Goal: Task Accomplishment & Management: Manage account settings

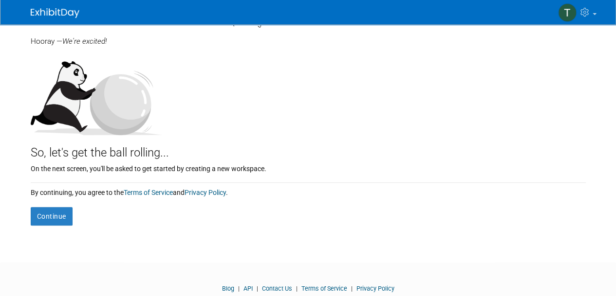
scroll to position [105, 0]
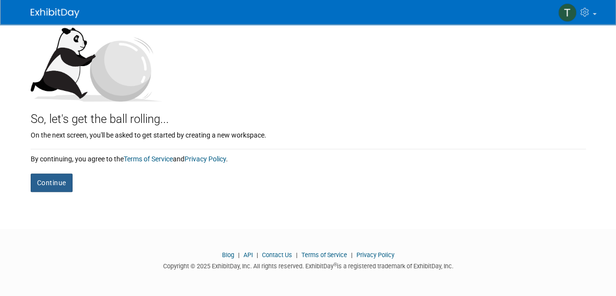
click at [44, 182] on button "Continue" at bounding box center [52, 183] width 42 height 18
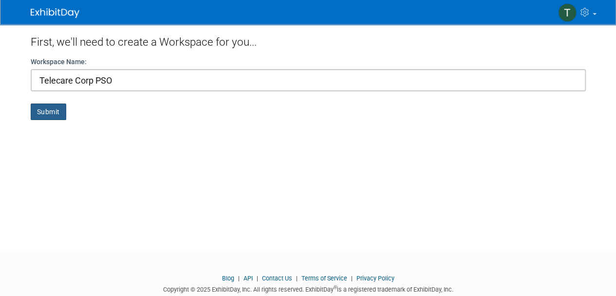
type input "Telecare Corp PSO"
click at [39, 110] on button "Submit" at bounding box center [49, 112] width 36 height 17
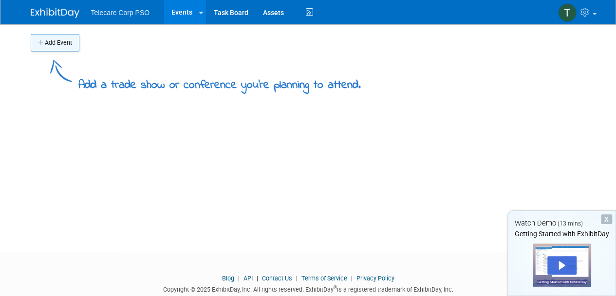
click at [52, 43] on button "Add Event" at bounding box center [55, 43] width 49 height 18
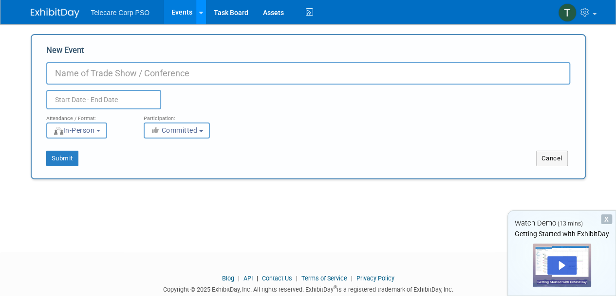
click at [201, 11] on icon at bounding box center [201, 13] width 4 height 6
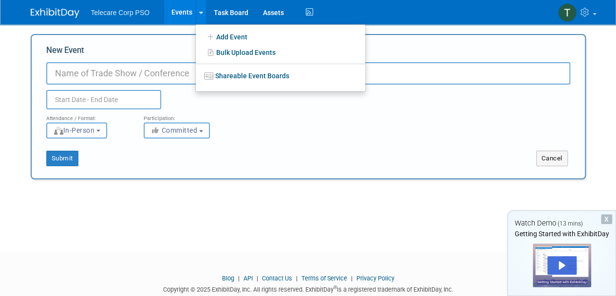
click at [153, 79] on input "New Event" at bounding box center [308, 73] width 524 height 22
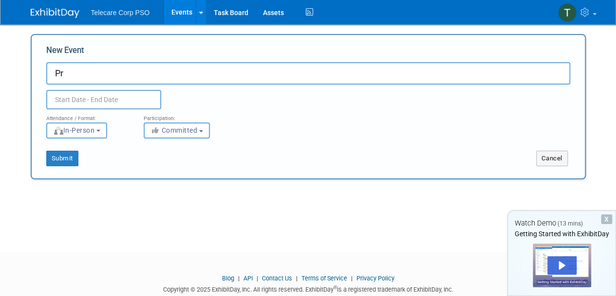
type input "P"
click at [252, 75] on input "2026 Telecare" at bounding box center [308, 73] width 524 height 22
type input "2026 Telecare Provider Conference"
